Goal: Task Accomplishment & Management: Manage account settings

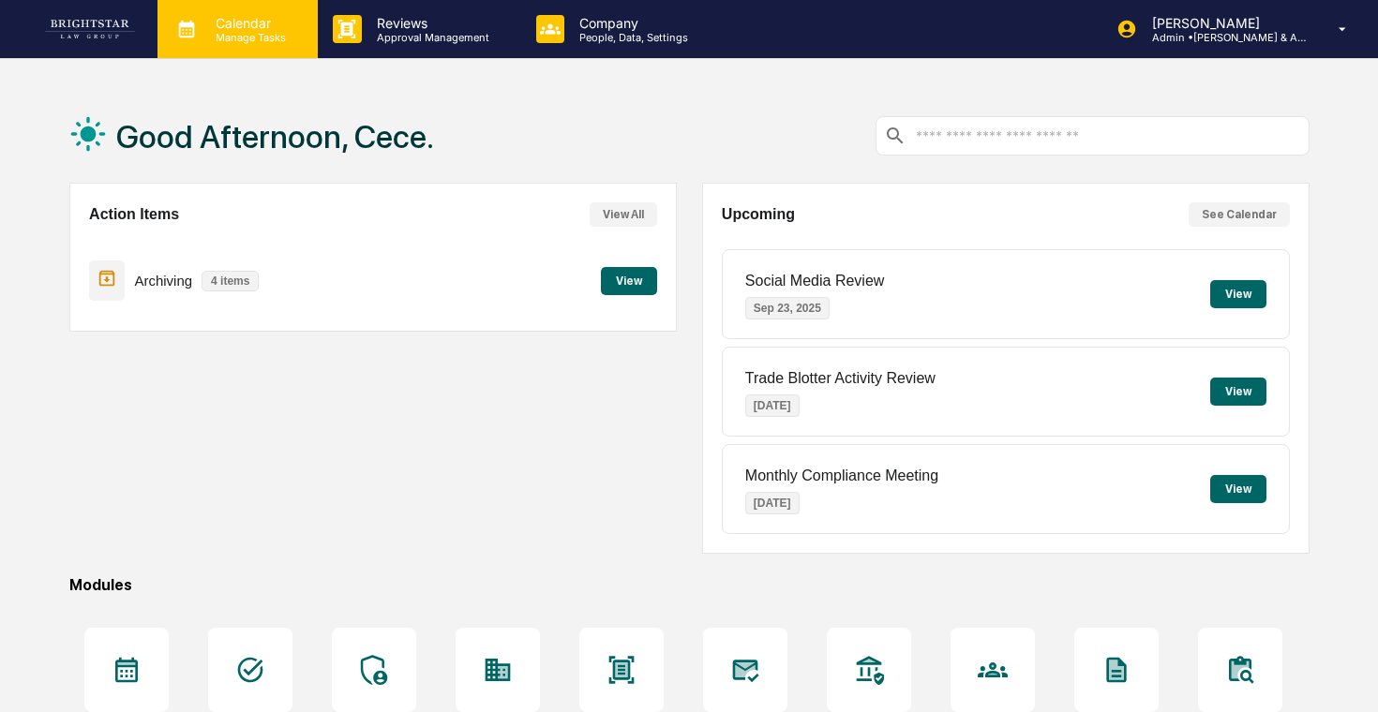
click at [250, 35] on p "Manage Tasks" at bounding box center [248, 37] width 95 height 13
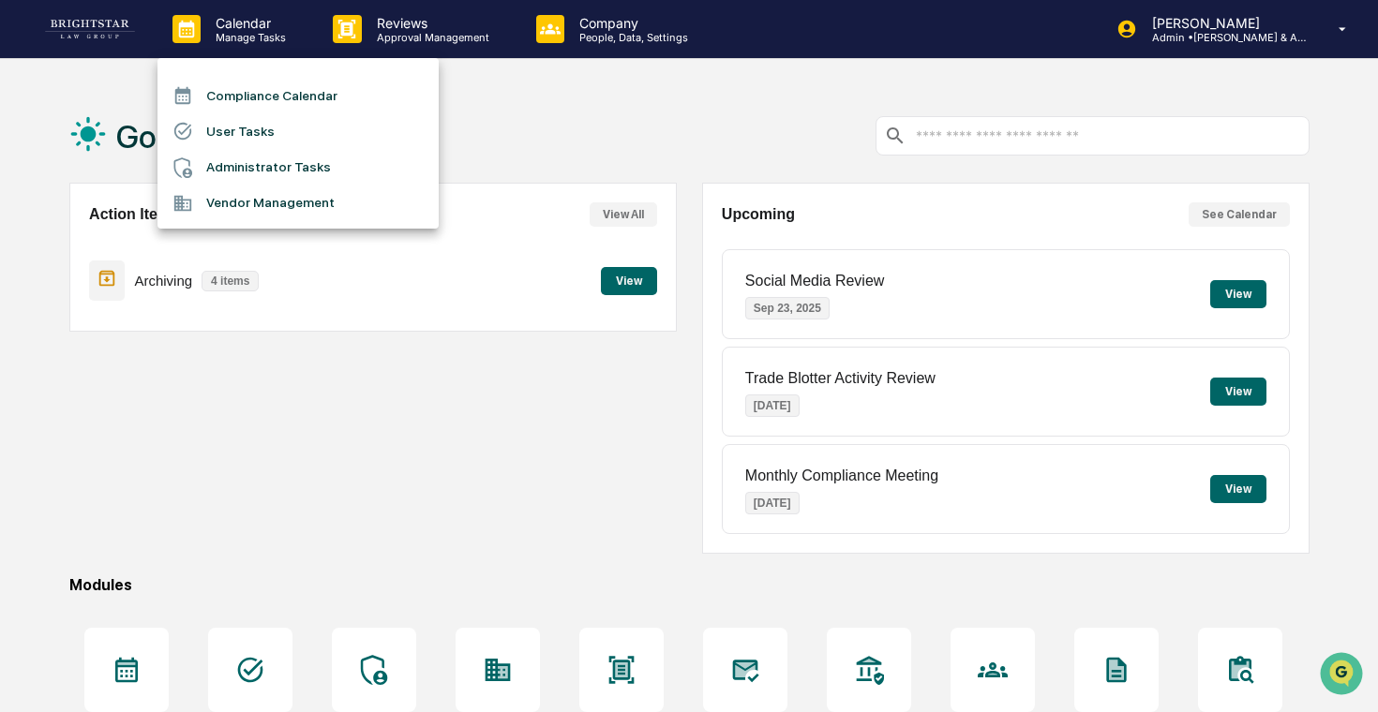
click at [382, 35] on div at bounding box center [689, 356] width 1378 height 712
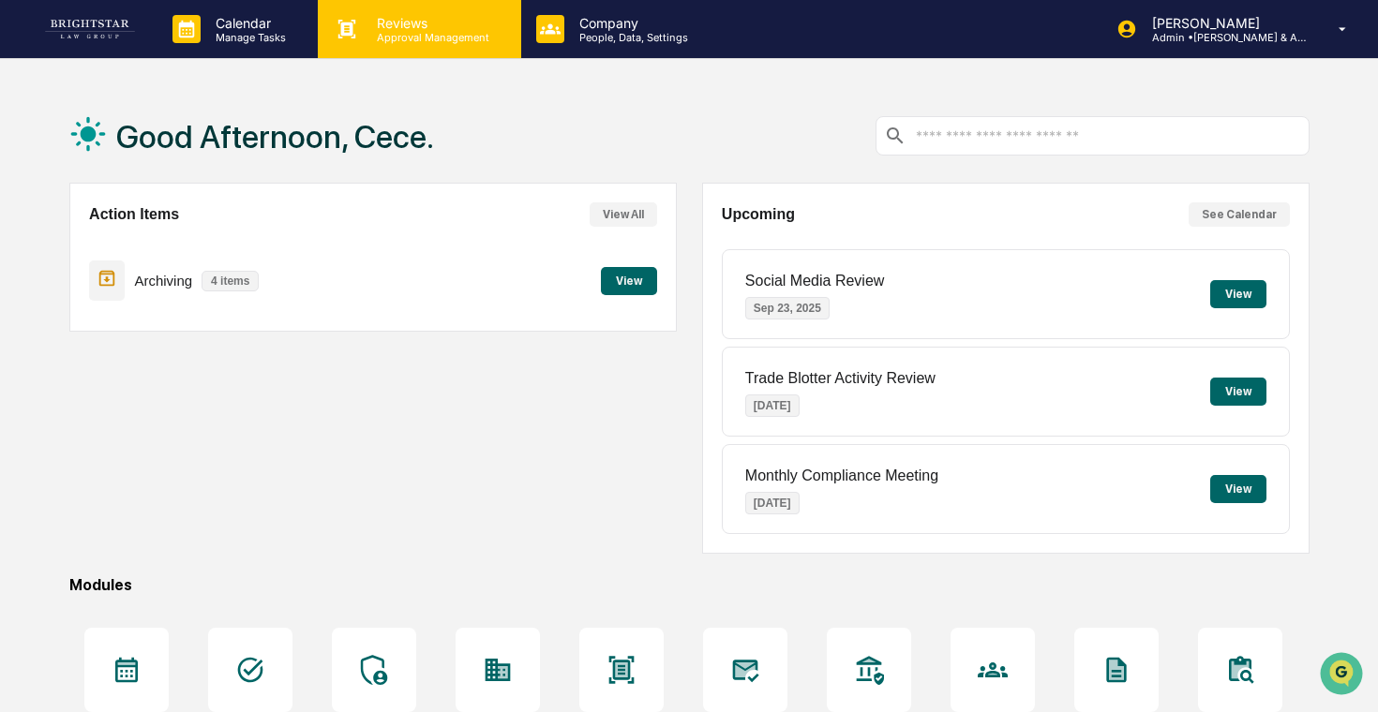
click at [387, 35] on p "Approval Management" at bounding box center [430, 37] width 137 height 13
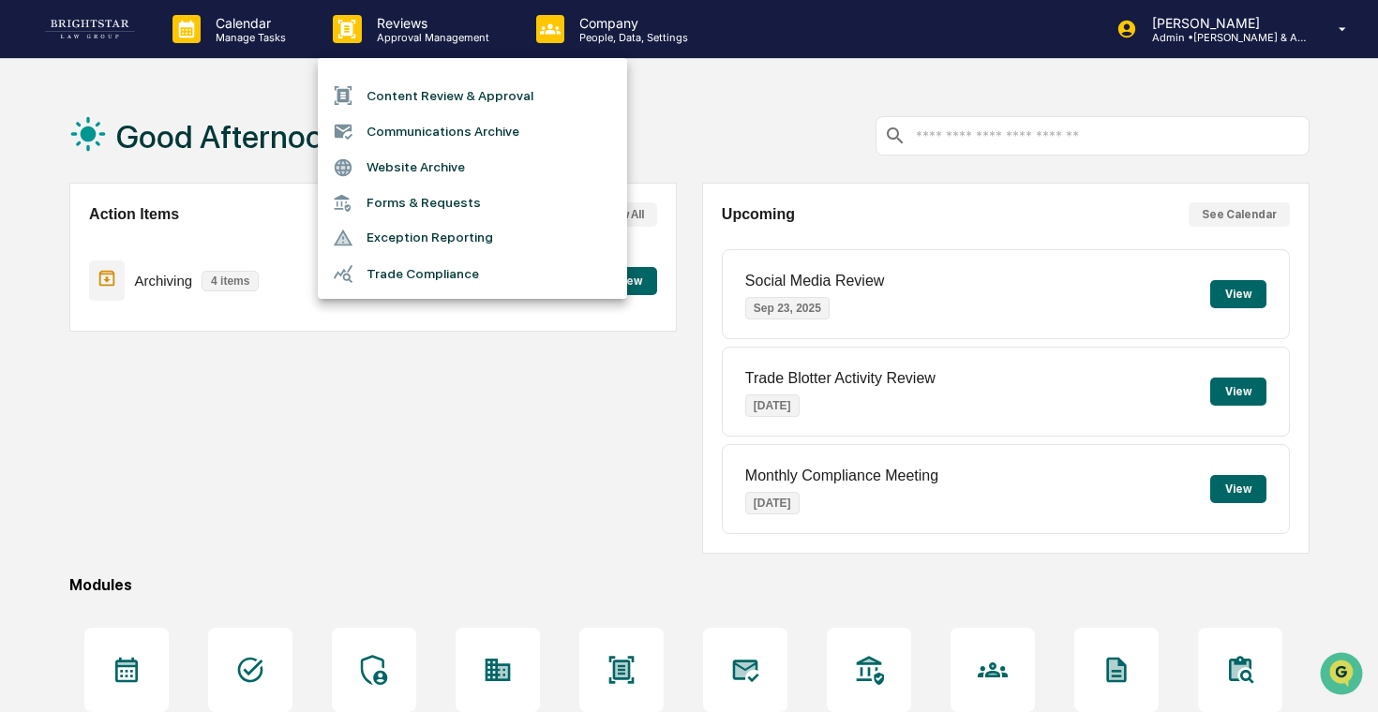
click at [418, 208] on li "Forms & Requests" at bounding box center [472, 203] width 309 height 35
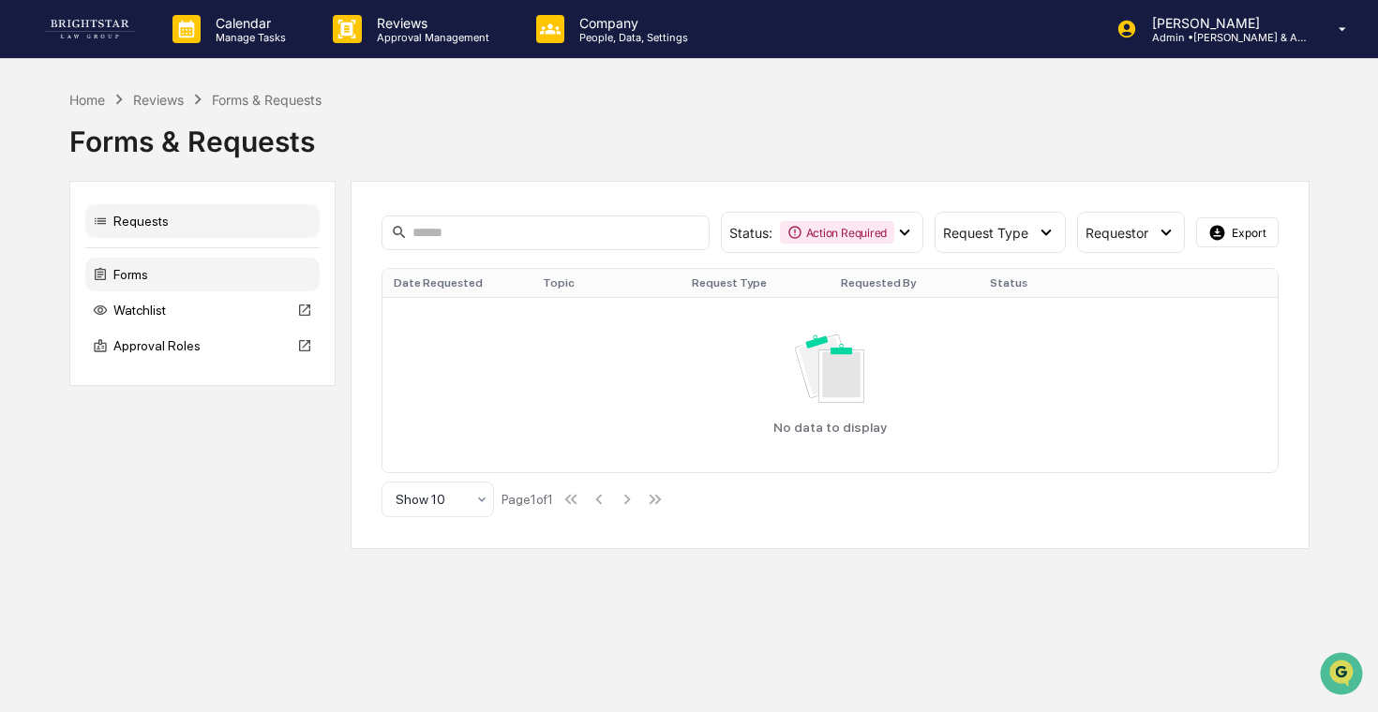
click at [126, 270] on div "Forms" at bounding box center [202, 275] width 234 height 34
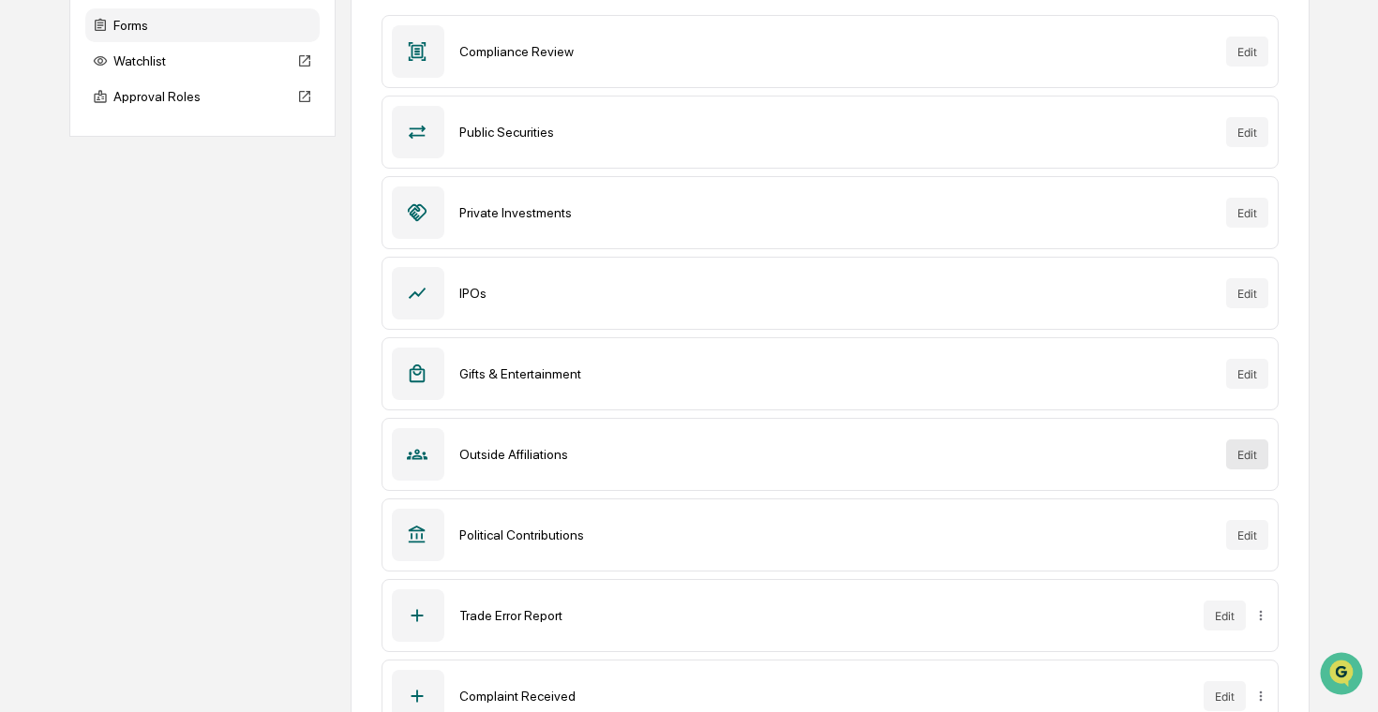
click at [1237, 452] on button "Edit" at bounding box center [1247, 455] width 42 height 30
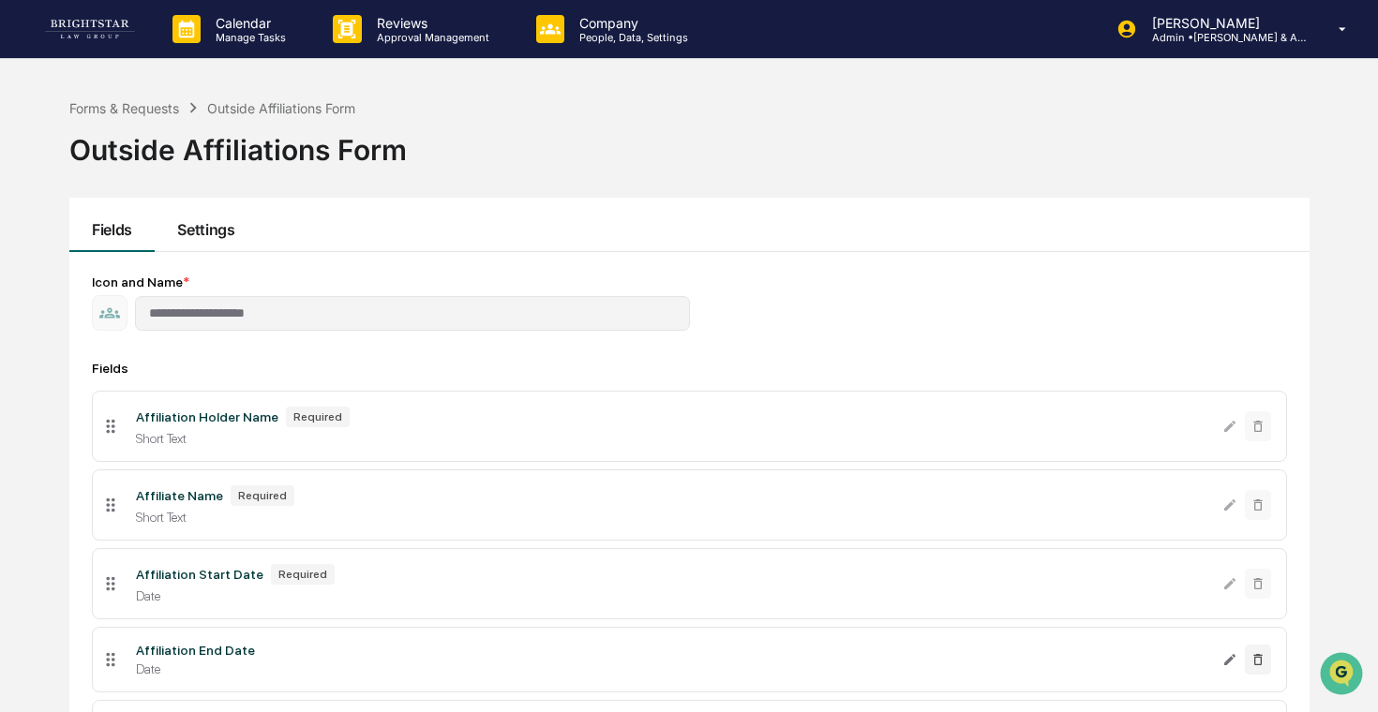
click at [227, 221] on button "Settings" at bounding box center [206, 225] width 102 height 54
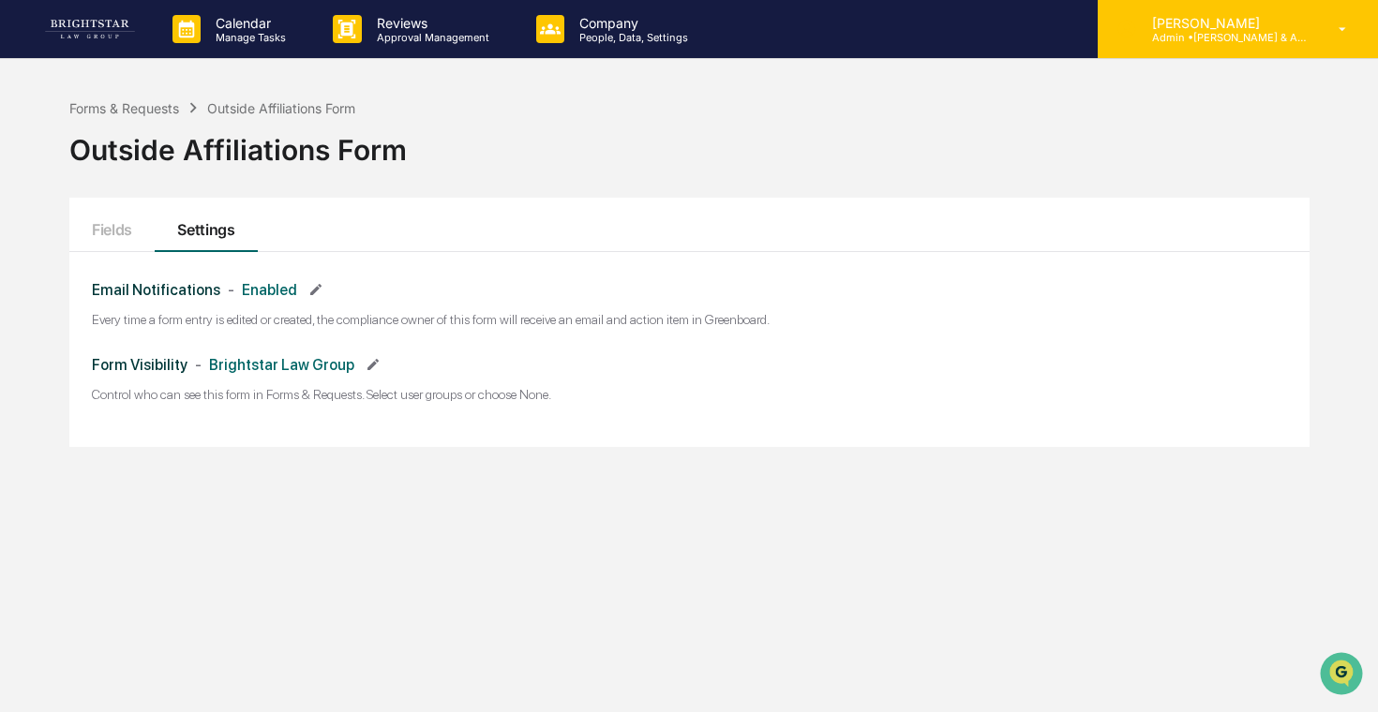
click at [1221, 51] on div "[PERSON_NAME] Admin • [PERSON_NAME] & Associates" at bounding box center [1238, 29] width 280 height 58
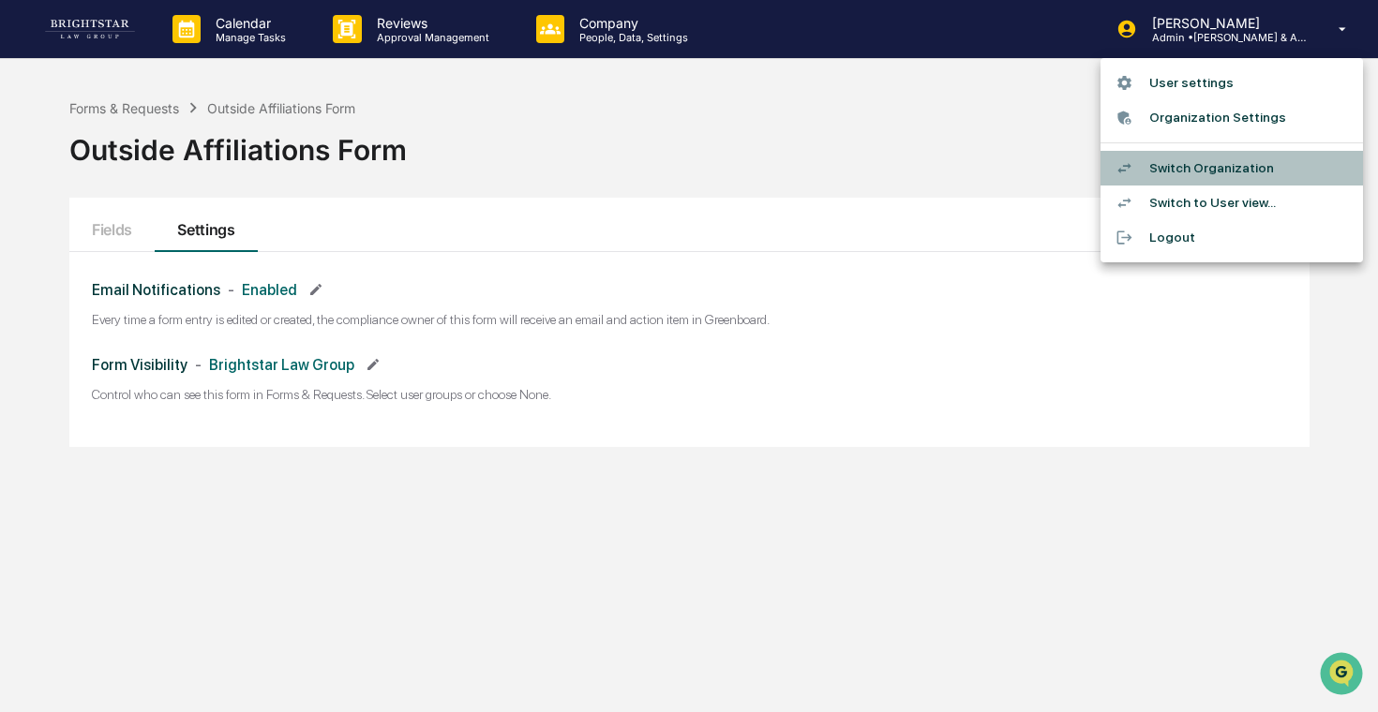
click at [1214, 158] on li "Switch Organization" at bounding box center [1231, 168] width 262 height 35
